Goal: Information Seeking & Learning: Learn about a topic

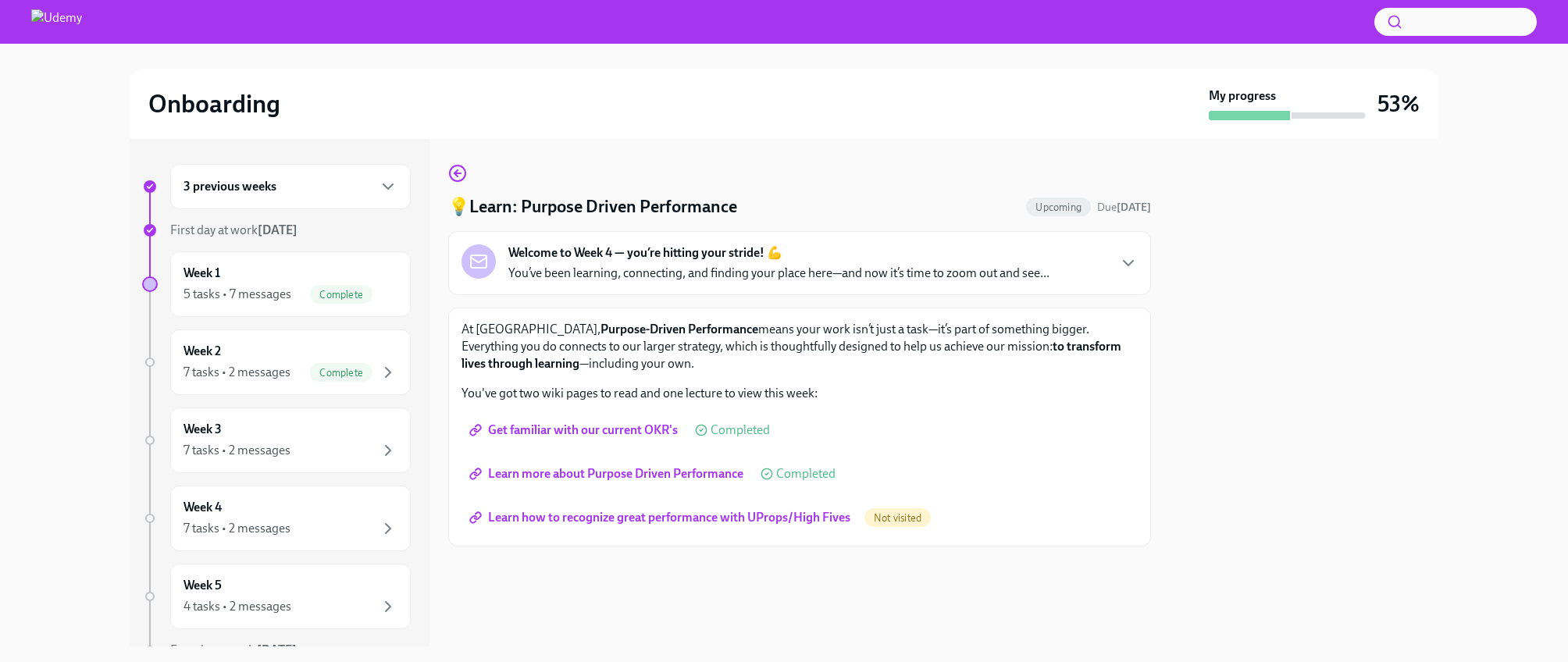
click at [586, 516] on span "Learn how to recognize great performance with UProps/High Fives" at bounding box center [661, 518] width 378 height 15
click at [285, 288] on div "5 tasks • 7 messages" at bounding box center [238, 294] width 108 height 17
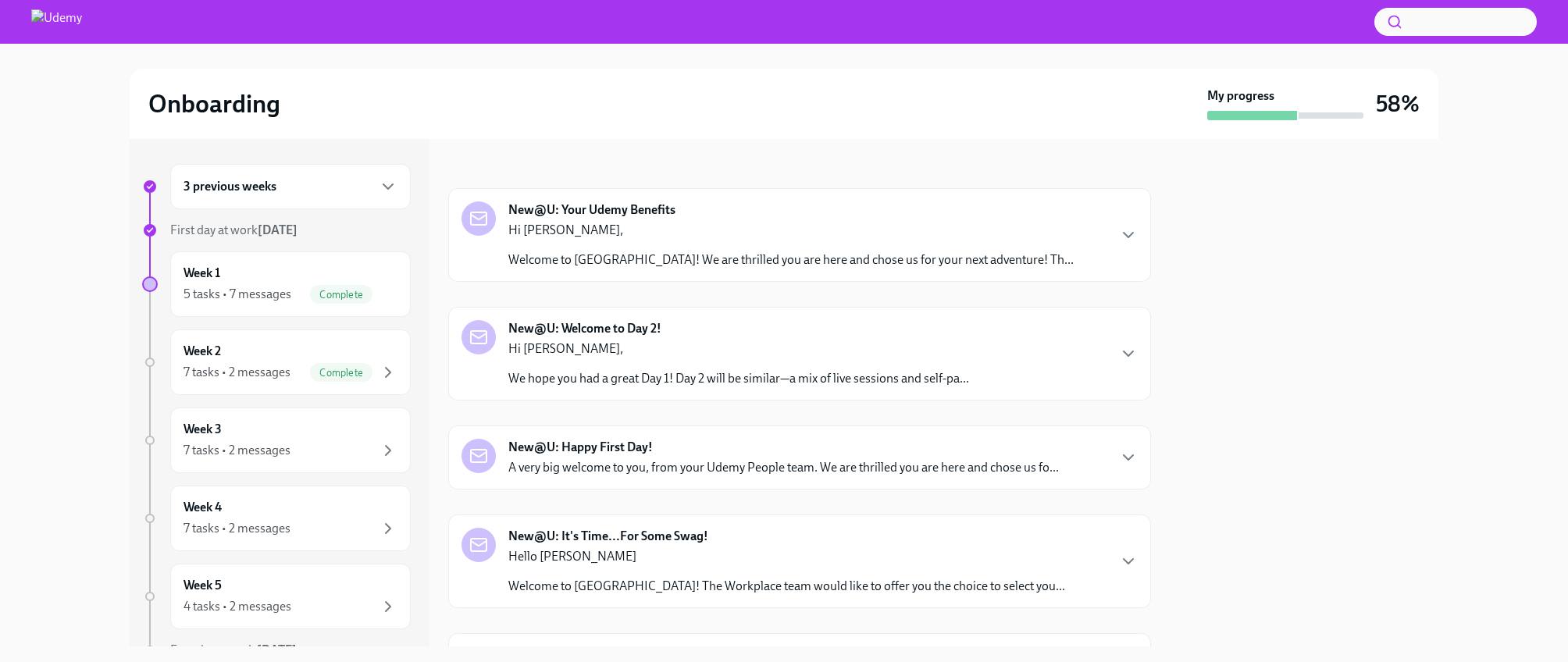
scroll to position [220, 0]
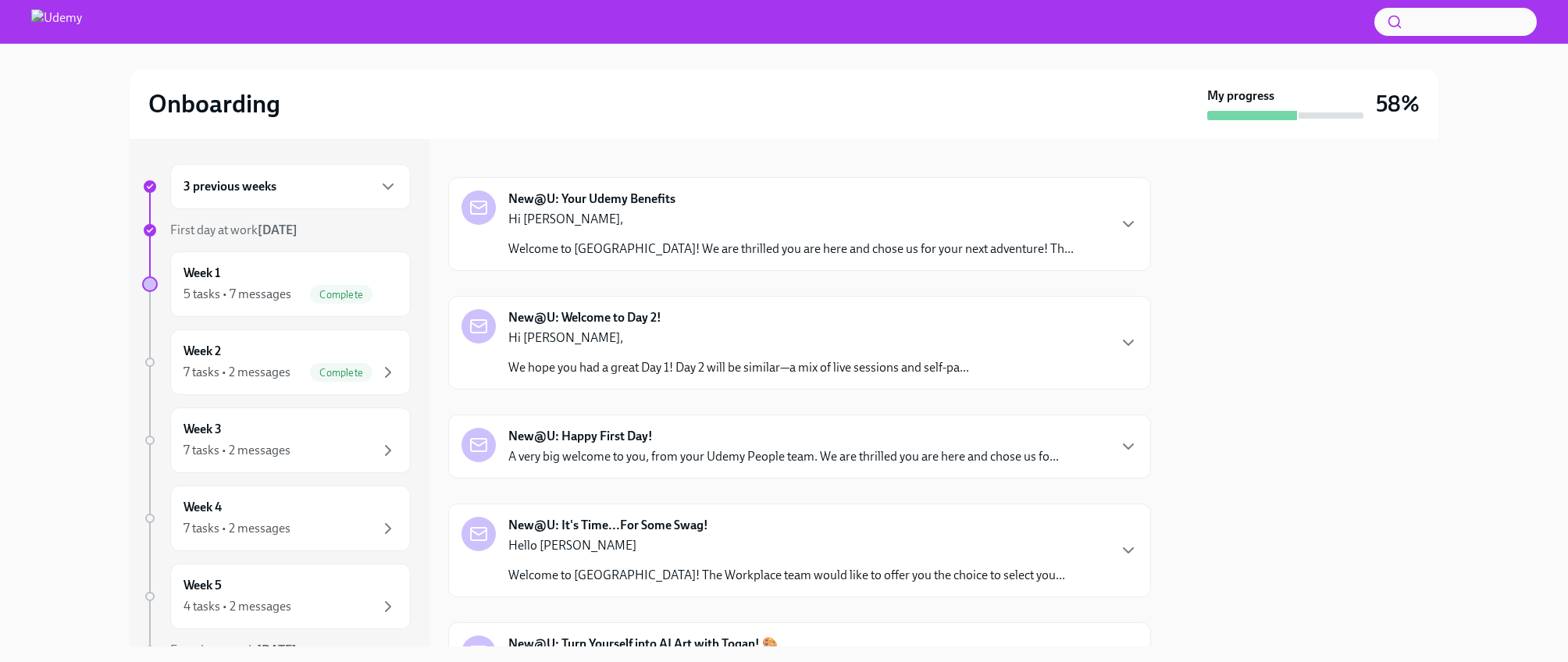
click at [814, 364] on p "We hope you had a great Day 1! Day 2 will be similar—a mix of live sessions and…" at bounding box center [738, 367] width 461 height 17
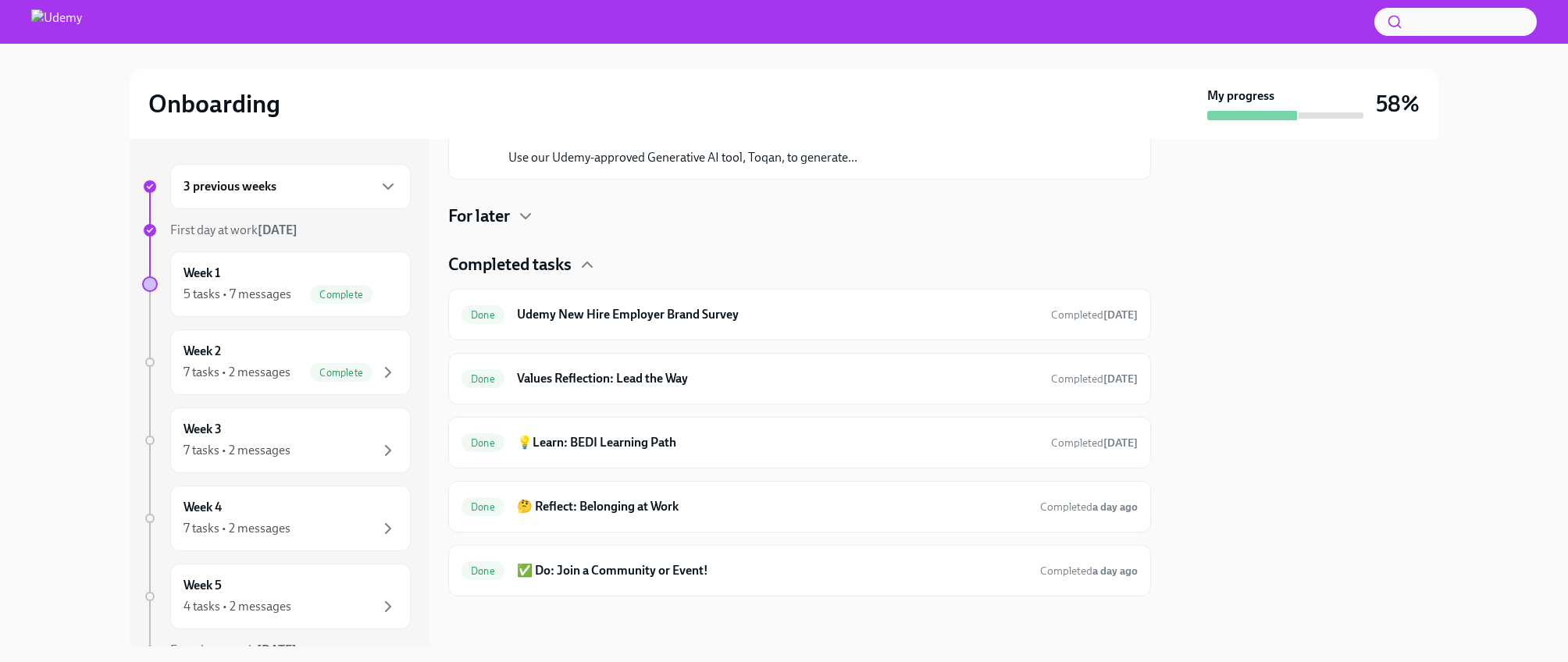
scroll to position [1088, 0]
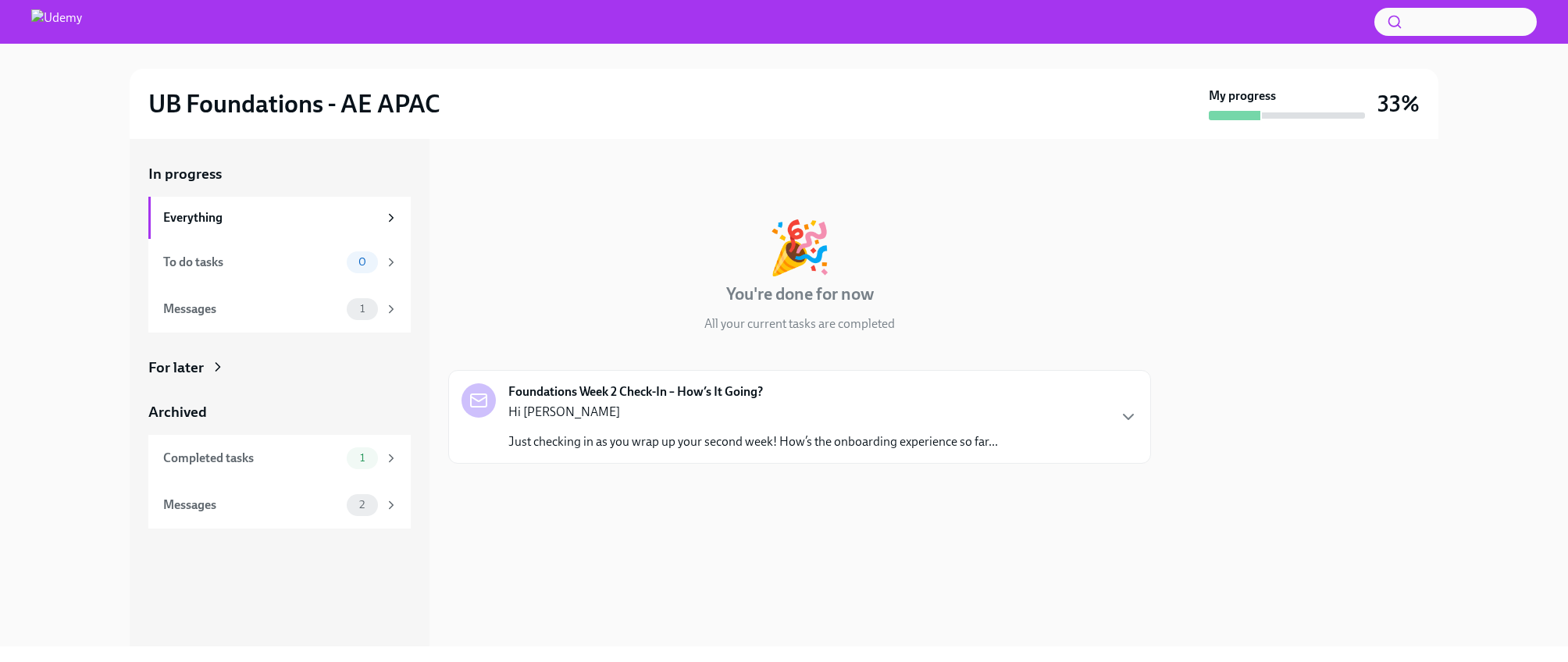
click at [539, 448] on p "Just checking in as you wrap up your second week! How’s the onboarding experien…" at bounding box center [753, 442] width 490 height 17
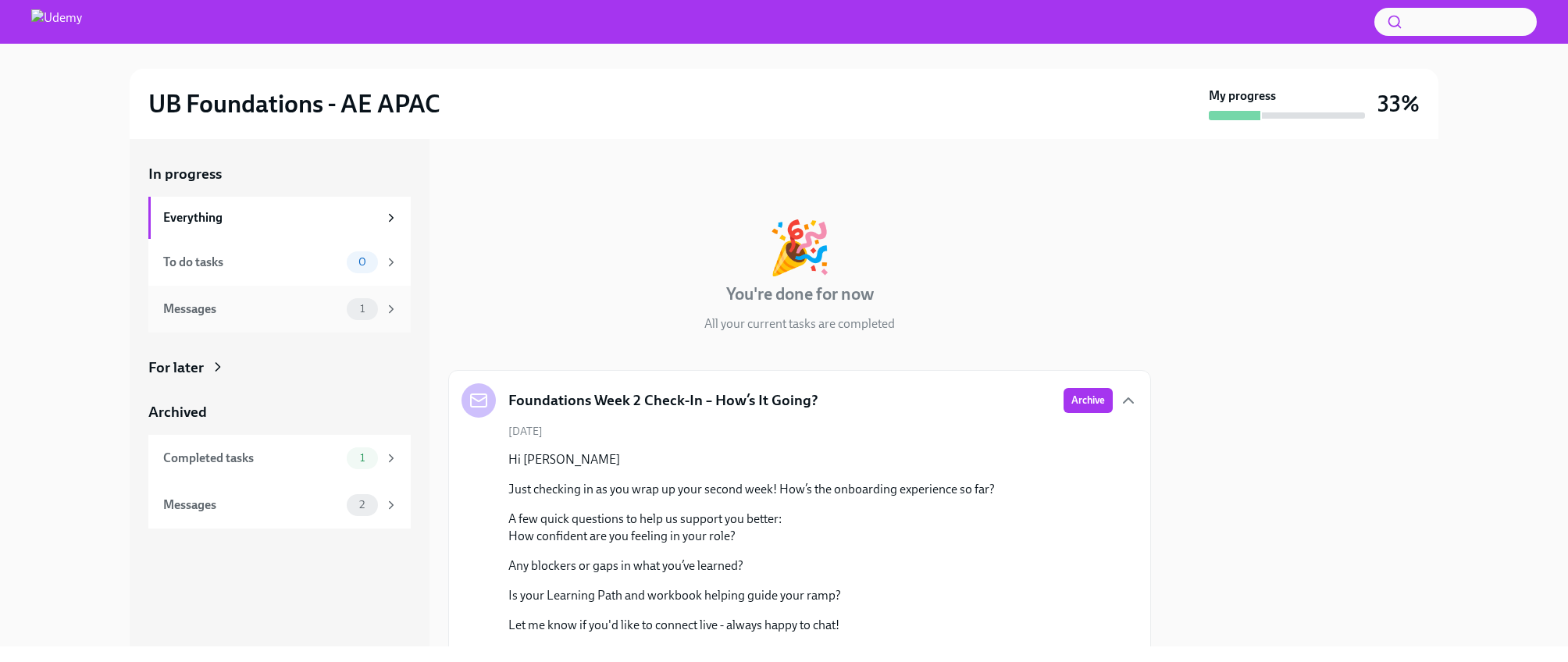
click at [357, 312] on span "1" at bounding box center [361, 309] width 23 height 12
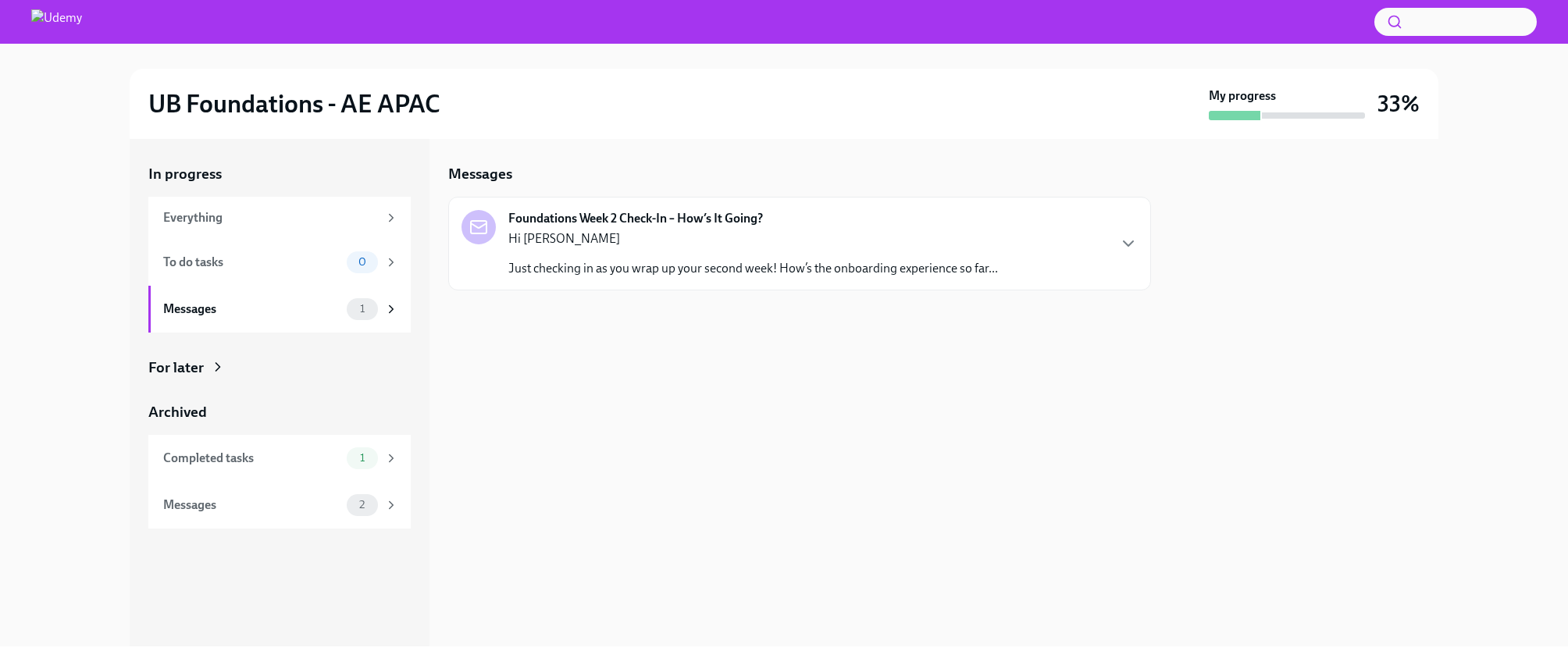
click at [211, 360] on icon at bounding box center [218, 366] width 15 height 15
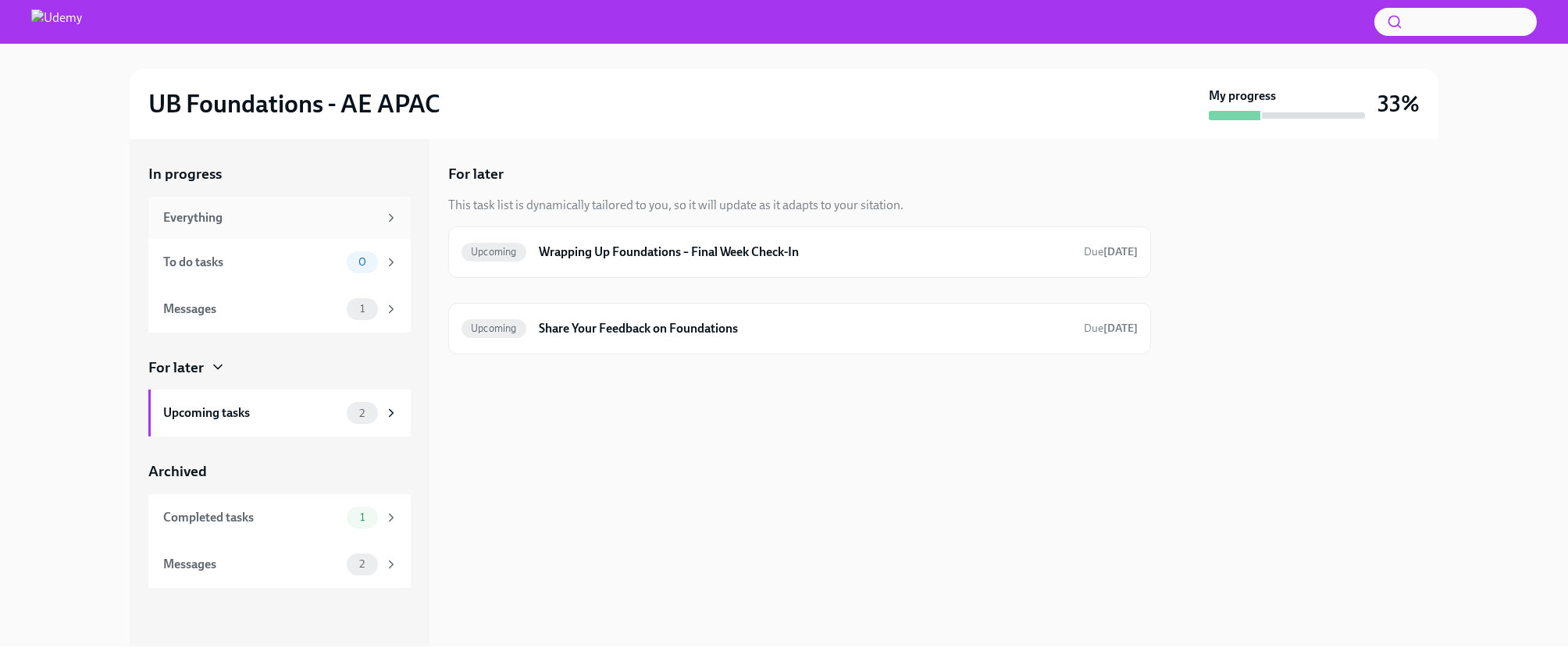
click at [348, 217] on div "Everything" at bounding box center [270, 218] width 214 height 17
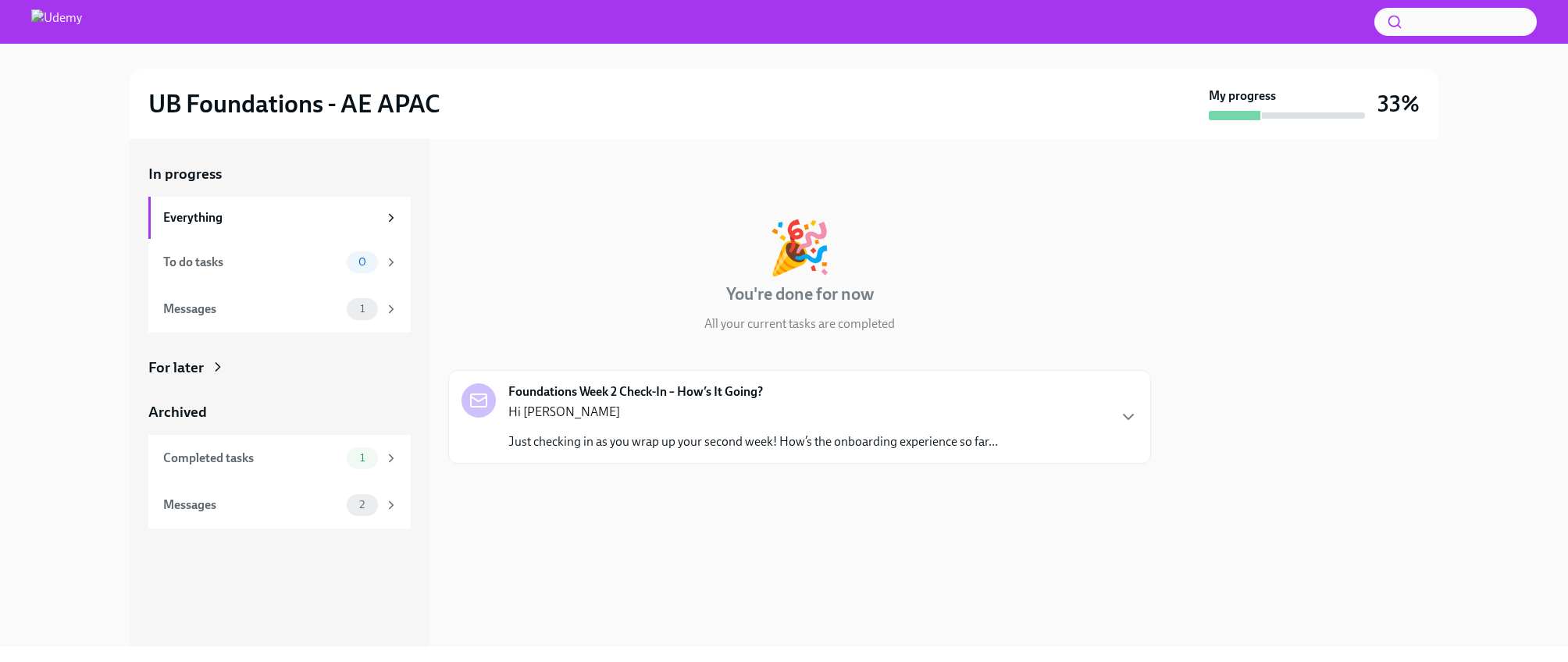
click at [844, 449] on div "Foundations Week 2 Check-In – How’s It Going? Hi Michiko Just checking in as yo…" at bounding box center [800, 417] width 702 height 94
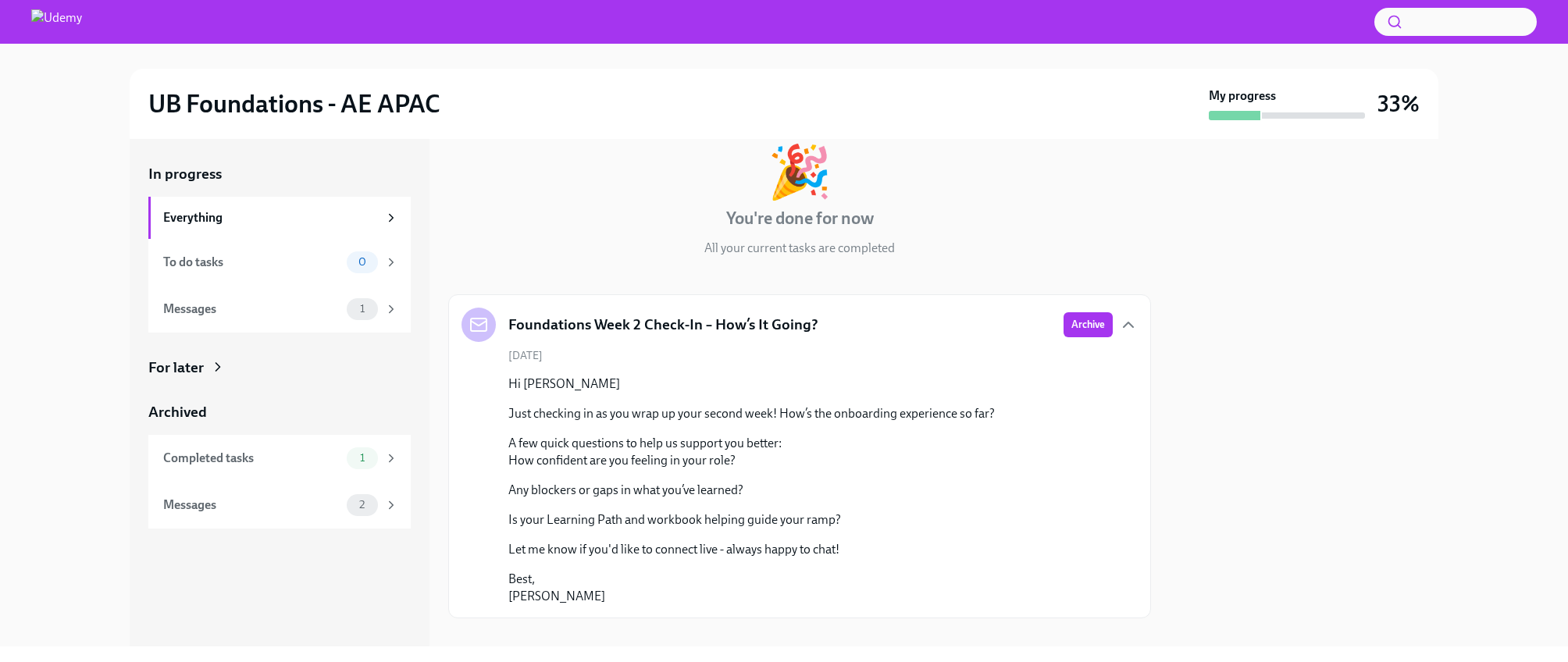
scroll to position [97, 0]
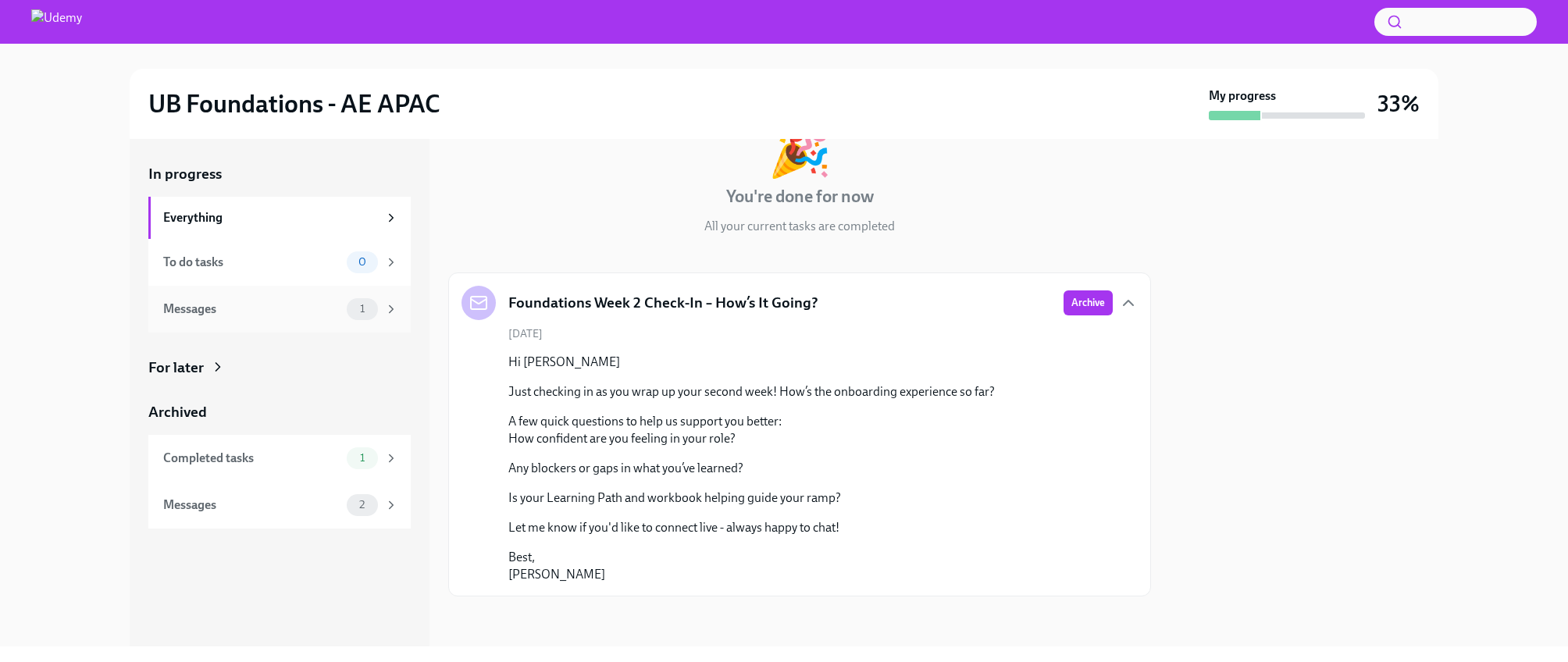
click at [368, 314] on div "1" at bounding box center [362, 309] width 32 height 22
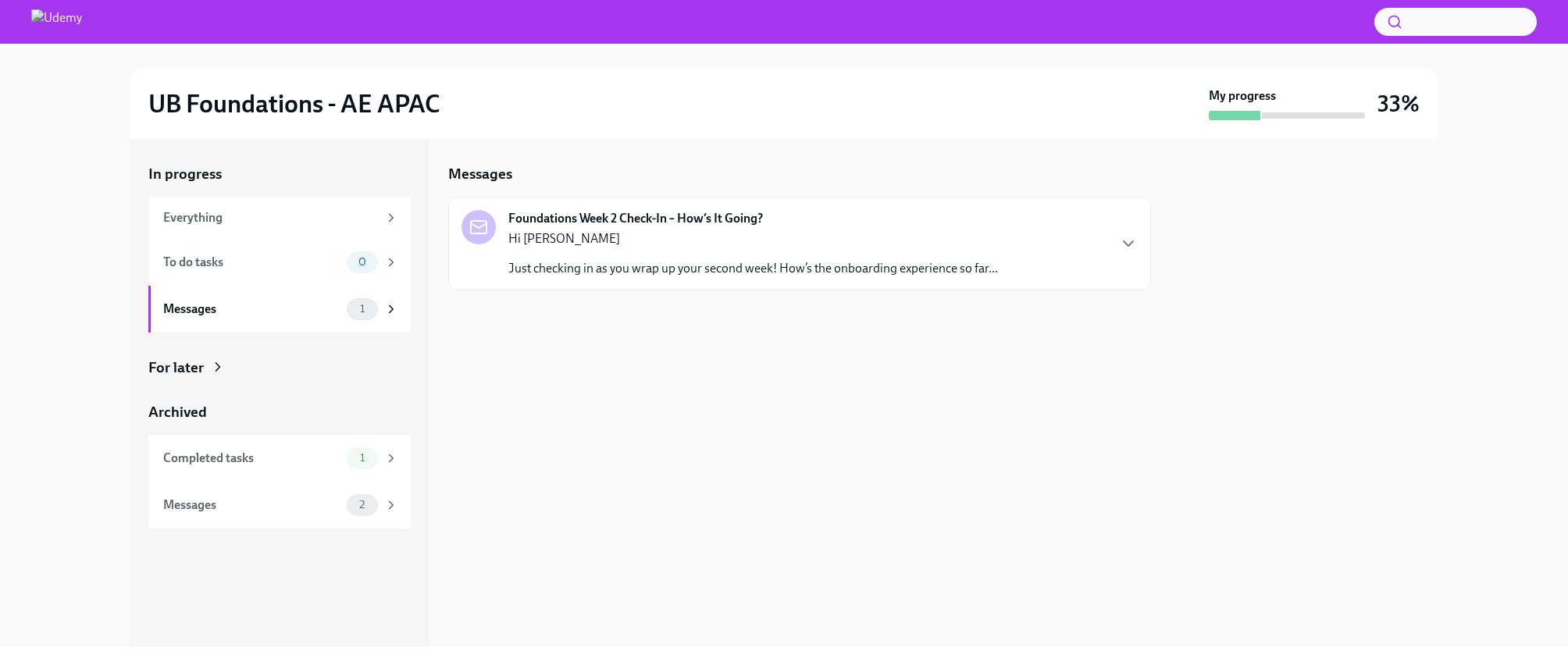
click at [631, 269] on p "Just checking in as you wrap up your second week! How’s the onboarding experien…" at bounding box center [753, 268] width 490 height 17
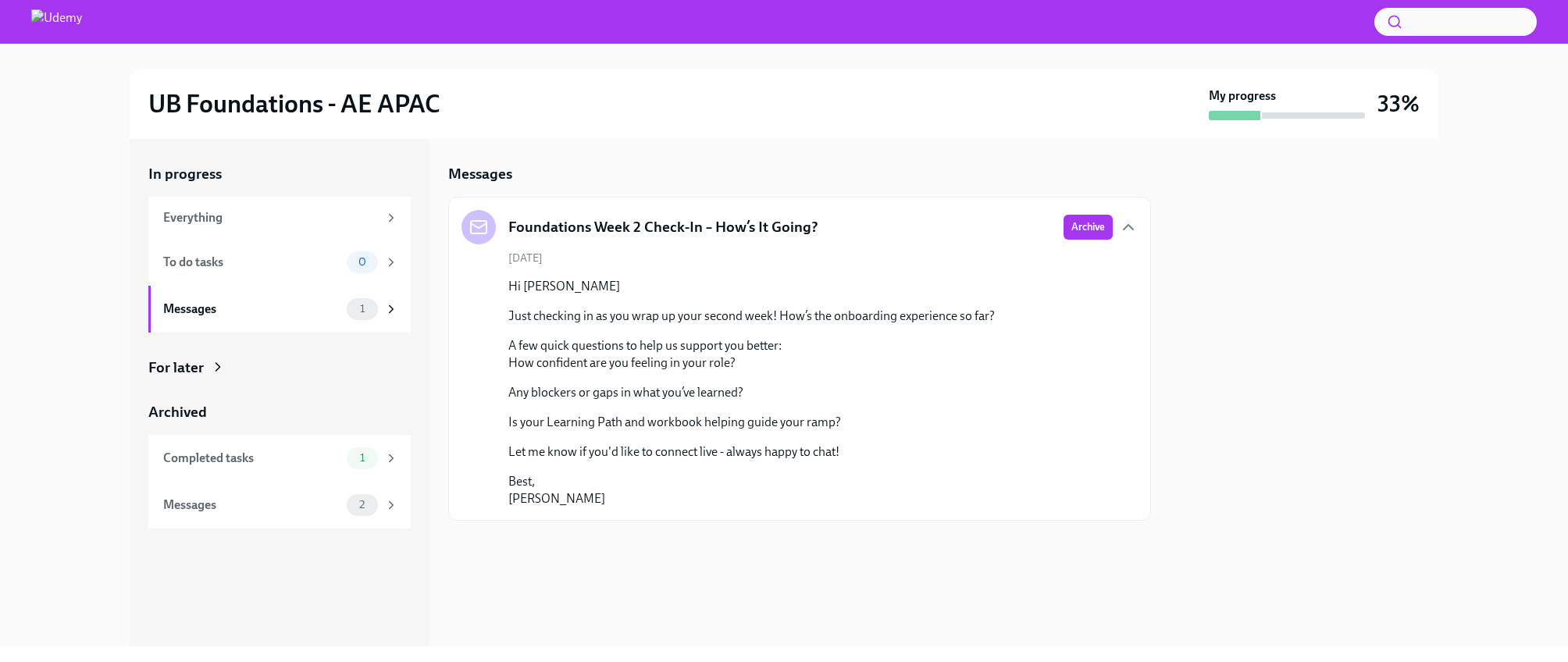
click at [202, 370] on div "For later" at bounding box center [176, 368] width 56 height 21
